Goal: Task Accomplishment & Management: Manage account settings

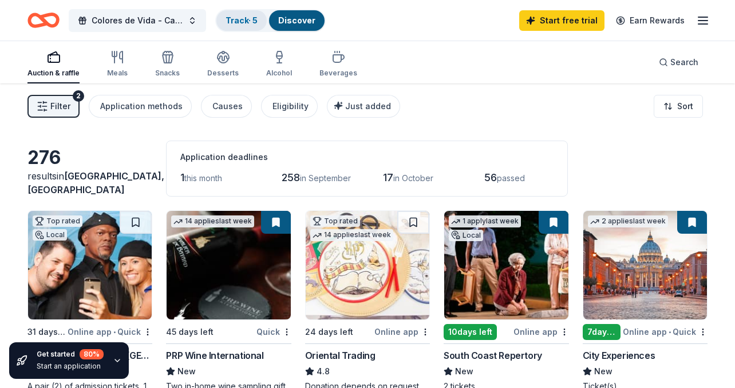
click at [238, 21] on link "Track · 5" at bounding box center [241, 20] width 32 height 10
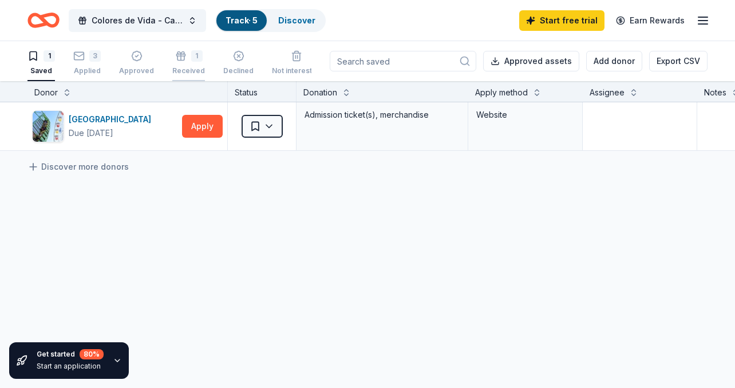
click at [182, 69] on div "Received" at bounding box center [188, 70] width 33 height 9
